Goal: Information Seeking & Learning: Learn about a topic

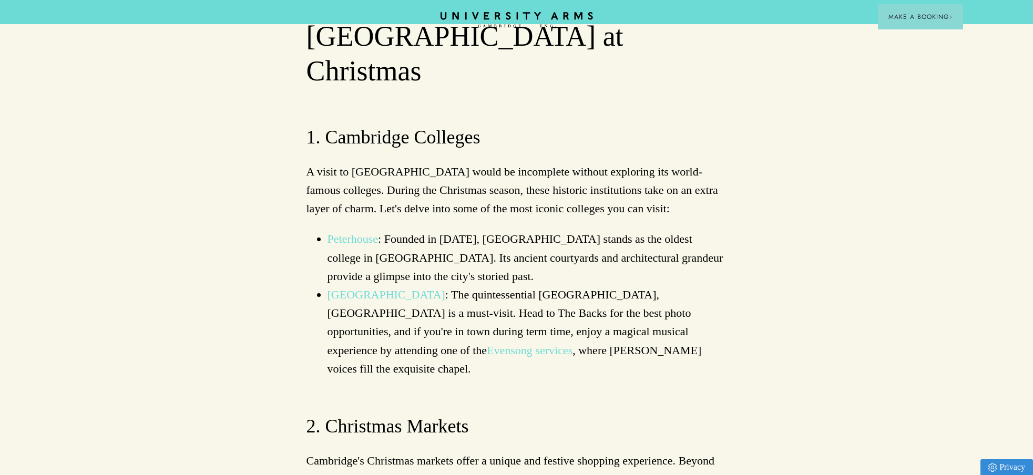
scroll to position [704, 0]
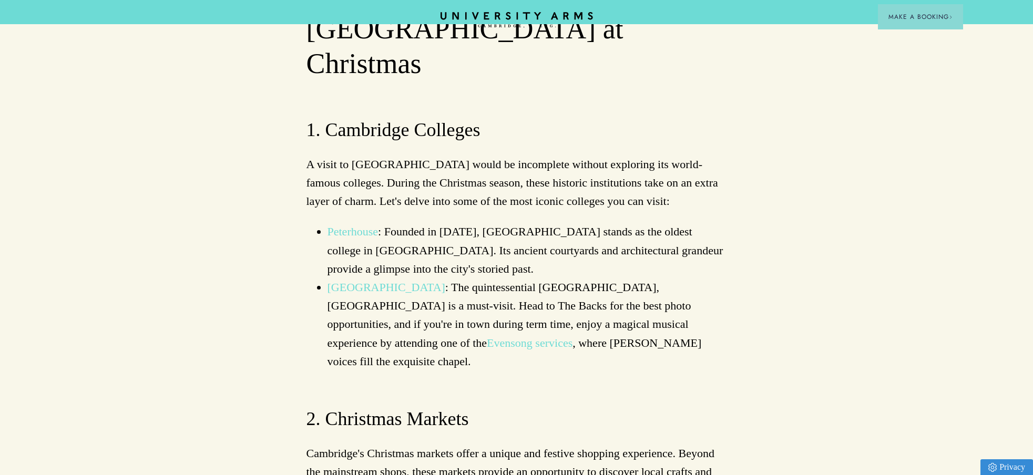
click at [487, 336] on link "Evensong services" at bounding box center [530, 342] width 86 height 13
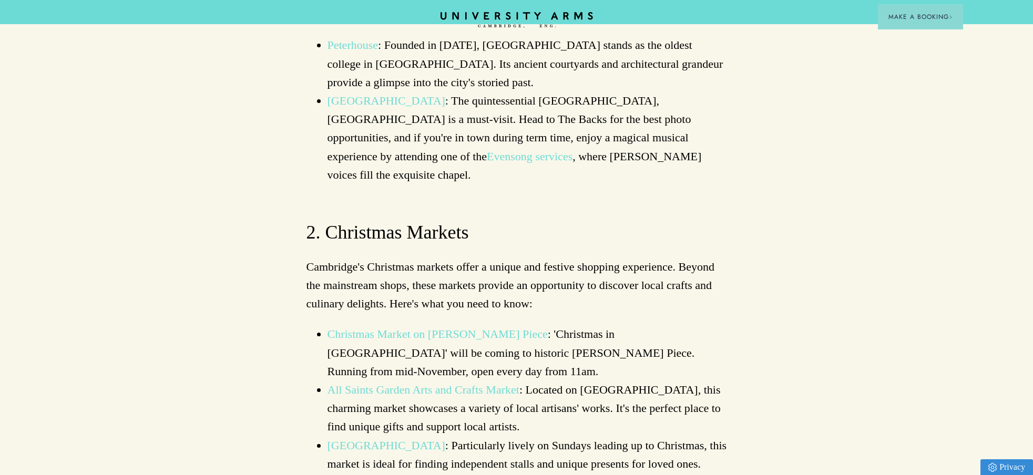
scroll to position [894, 0]
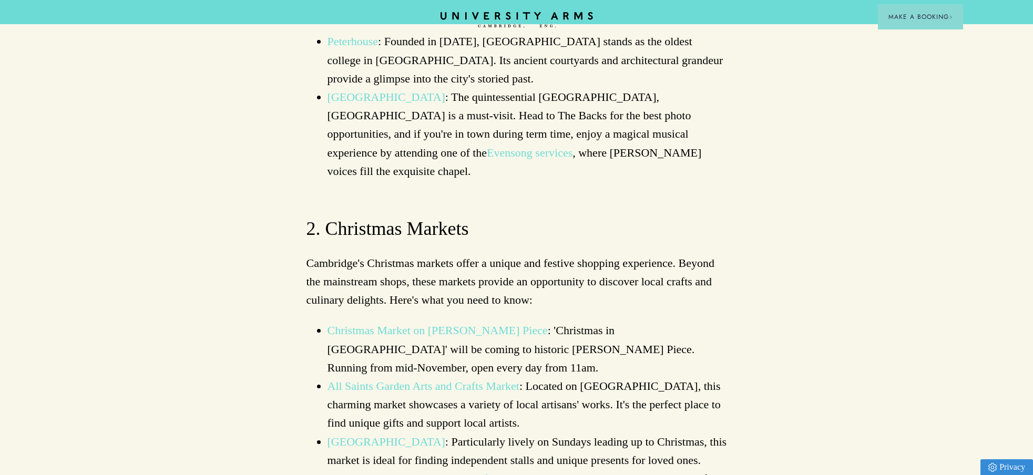
click at [424, 435] on link "[GEOGRAPHIC_DATA]" at bounding box center [387, 441] width 118 height 13
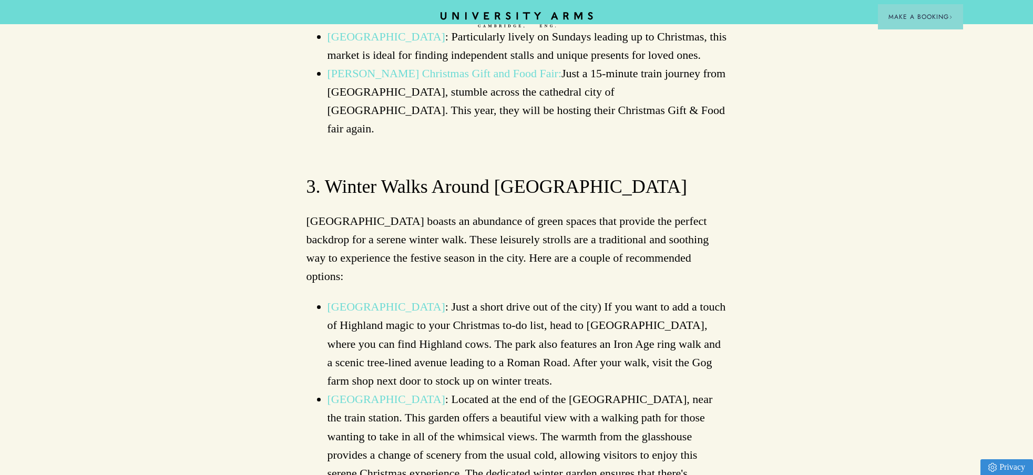
scroll to position [1302, 0]
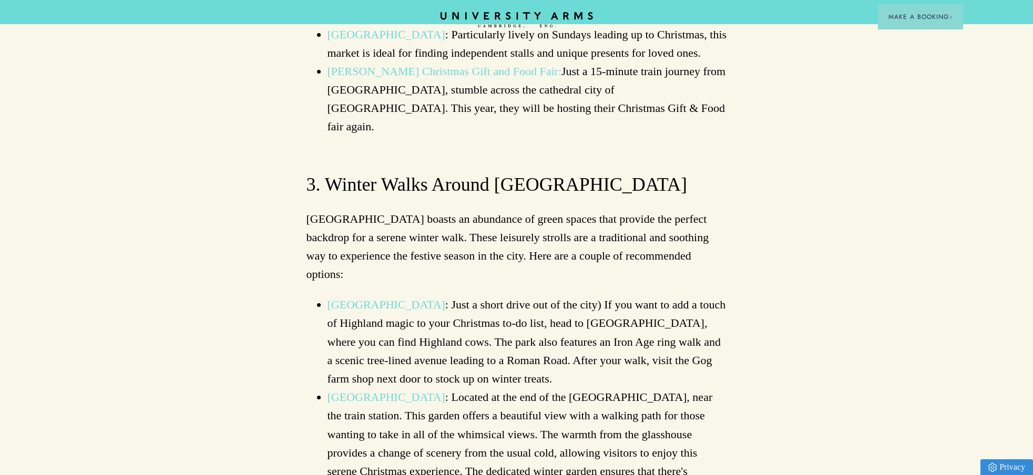
click at [410, 391] on link "[GEOGRAPHIC_DATA]" at bounding box center [387, 397] width 118 height 13
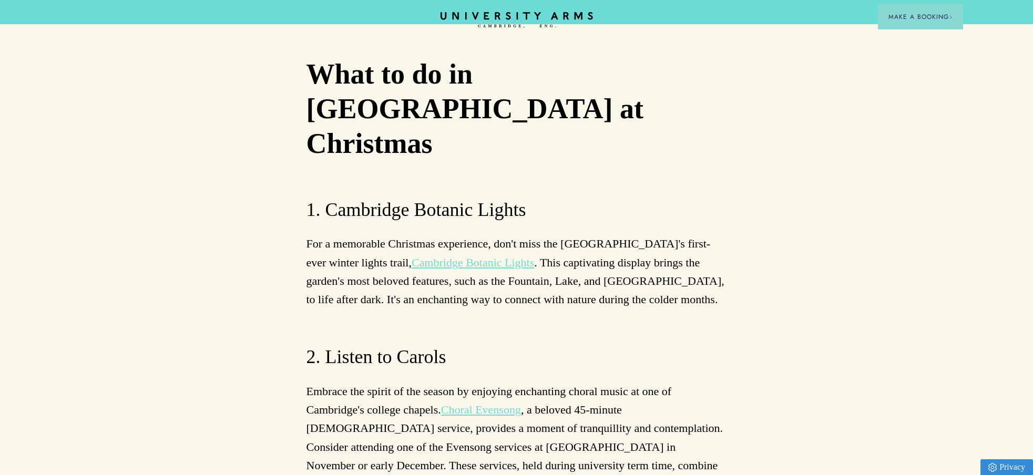
scroll to position [2351, 0]
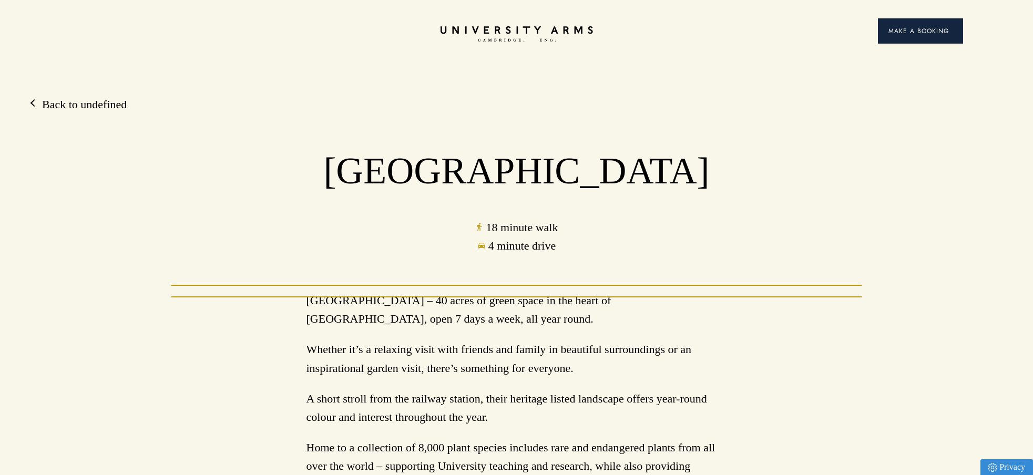
click at [913, 32] on span "Make a Booking" at bounding box center [920, 30] width 64 height 9
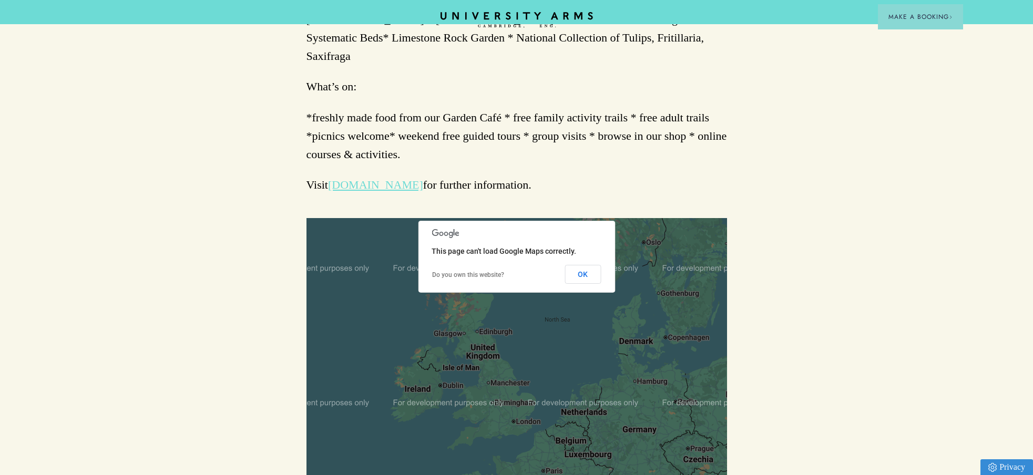
scroll to position [580, 0]
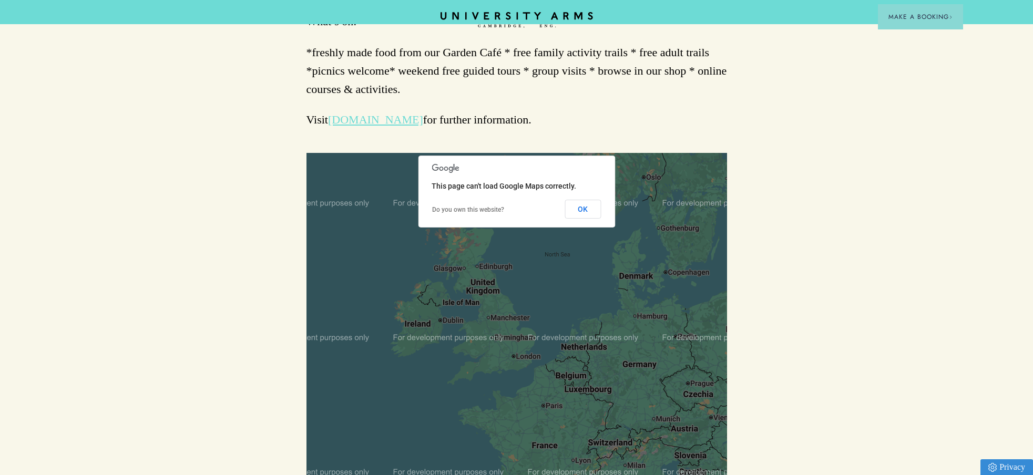
click at [381, 126] on link "[DOMAIN_NAME]" at bounding box center [375, 119] width 95 height 13
